Goal: Task Accomplishment & Management: Complete application form

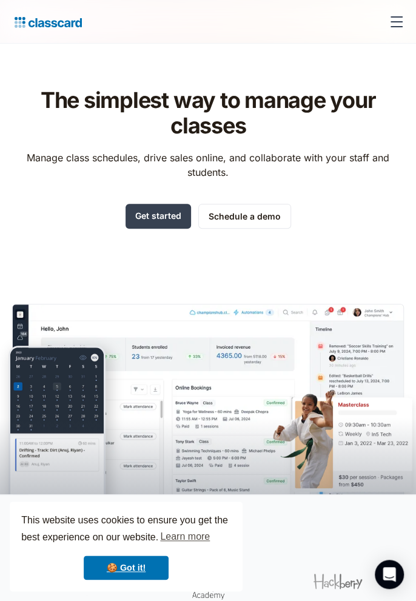
click at [164, 219] on link "Get started" at bounding box center [158, 216] width 65 height 25
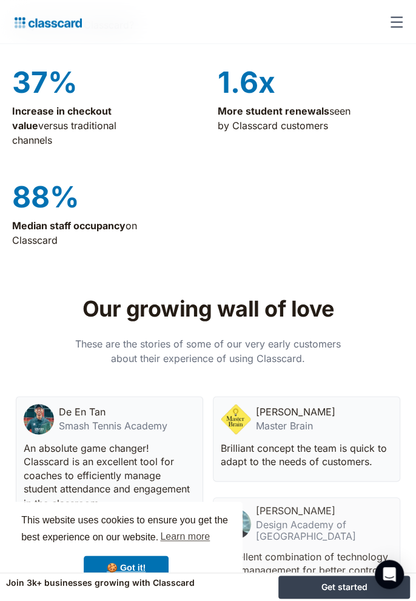
scroll to position [3604, 0]
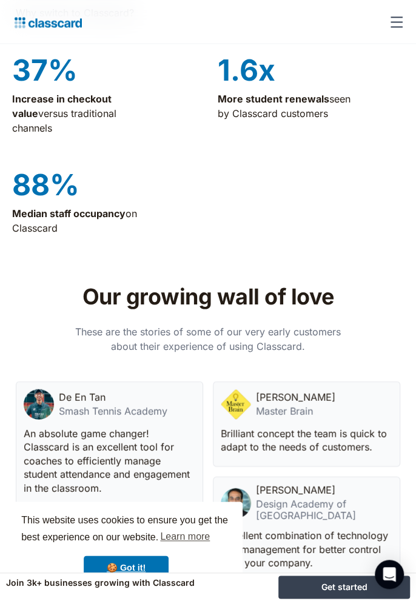
click at [350, 598] on link "Get started" at bounding box center [344, 586] width 132 height 23
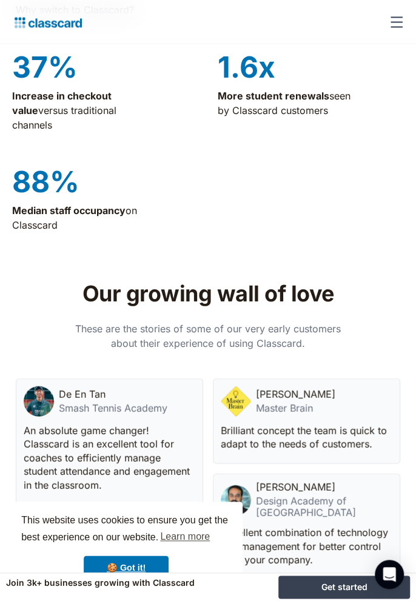
scroll to position [3626, 0]
